Goal: Information Seeking & Learning: Learn about a topic

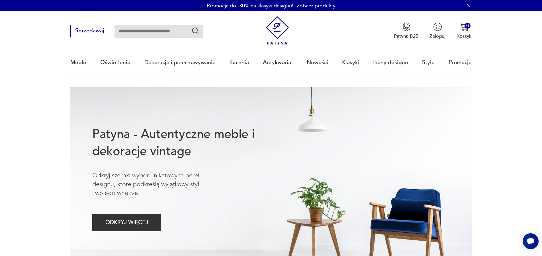
click at [70, 64] on nav "Sprzedawaj Patyna B2B Zaloguj 0 Koszyk Twój koszyk ( 0 ) Brak produktów w koszy…" at bounding box center [271, 43] width 542 height 65
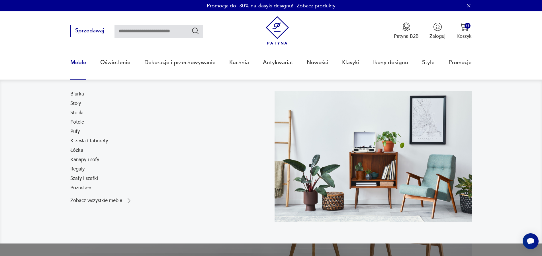
click at [71, 64] on link "Meble" at bounding box center [78, 63] width 16 height 26
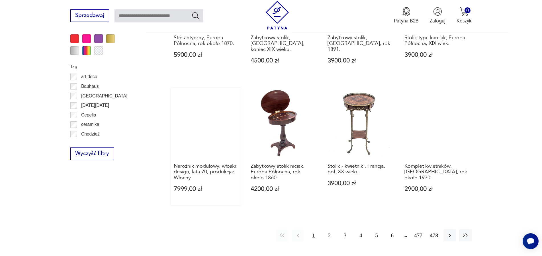
scroll to position [661, 0]
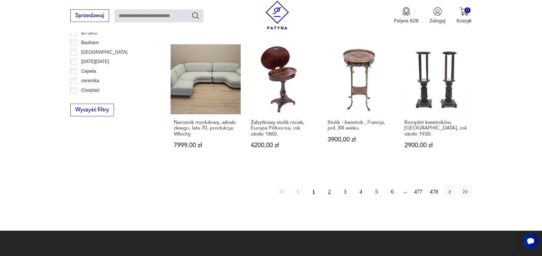
click at [328, 186] on button "2" at bounding box center [329, 192] width 12 height 12
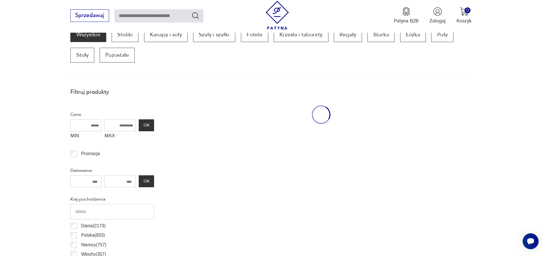
scroll to position [190, 0]
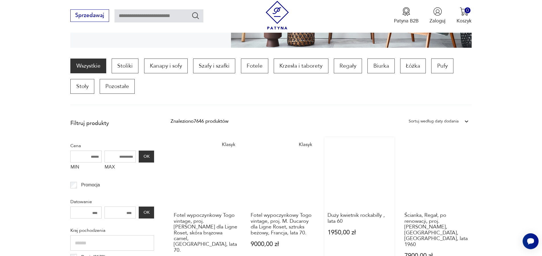
scroll to position [129, 0]
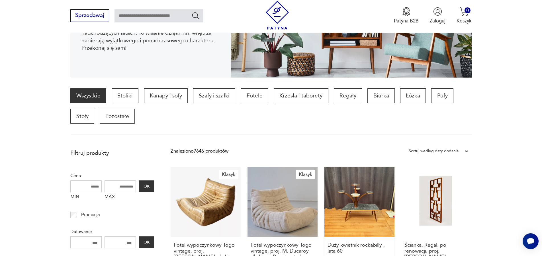
click at [365, 197] on link "Duży kwietnik rockabilly , lata 60 1950,00 zł" at bounding box center [359, 237] width 70 height 141
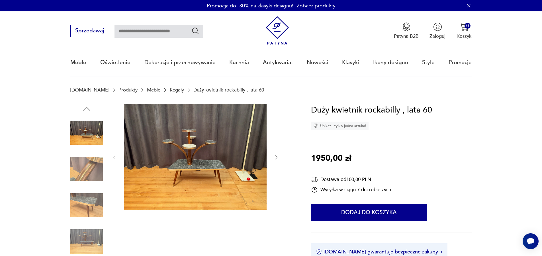
click at [84, 206] on img at bounding box center [86, 206] width 32 height 32
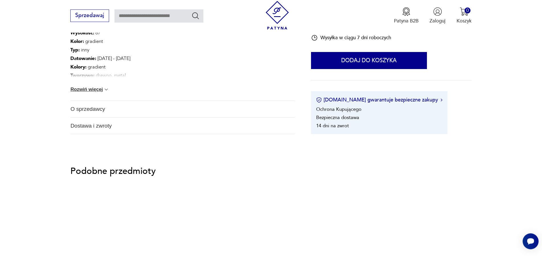
scroll to position [319, 0]
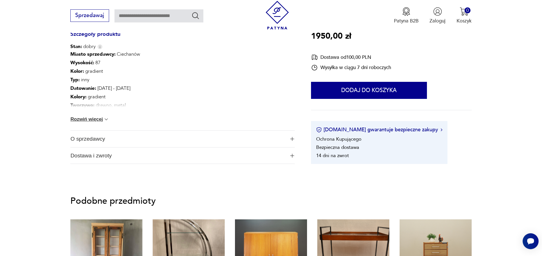
click at [94, 141] on span "O sprzedawcy" at bounding box center [177, 139] width 215 height 17
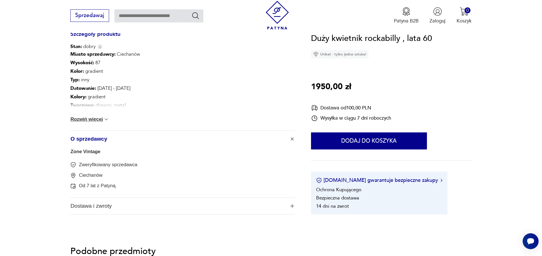
click at [87, 151] on link "Zone Vintage" at bounding box center [85, 151] width 30 height 5
